Goal: Find specific page/section

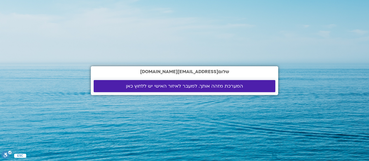
click at [180, 84] on span "המערכת מזהה אותך. למעבר לאיזור האישי יש ללחוץ כאן" at bounding box center [184, 86] width 117 height 5
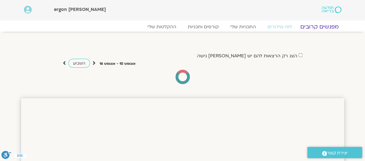
click at [319, 24] on link "מפגשים קרובים" at bounding box center [319, 26] width 52 height 7
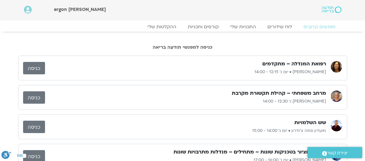
click at [37, 95] on link "כניסה" at bounding box center [34, 97] width 22 height 12
